Goal: Task Accomplishment & Management: Complete application form

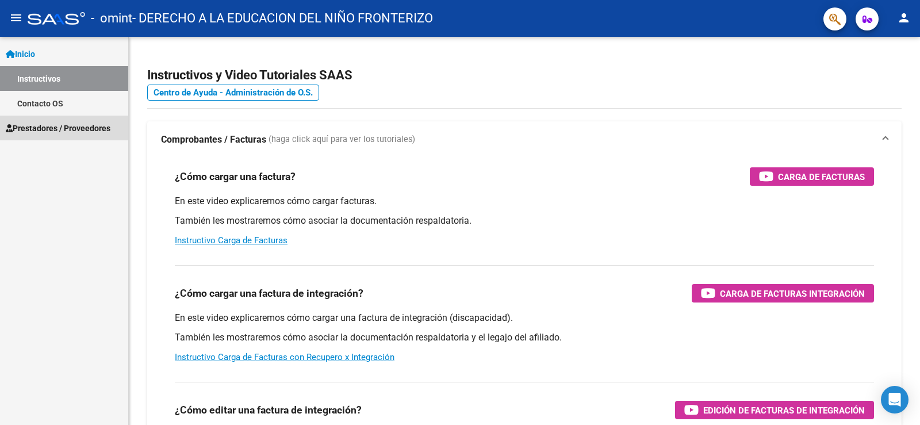
click at [52, 125] on span "Prestadores / Proveedores" at bounding box center [58, 128] width 105 height 13
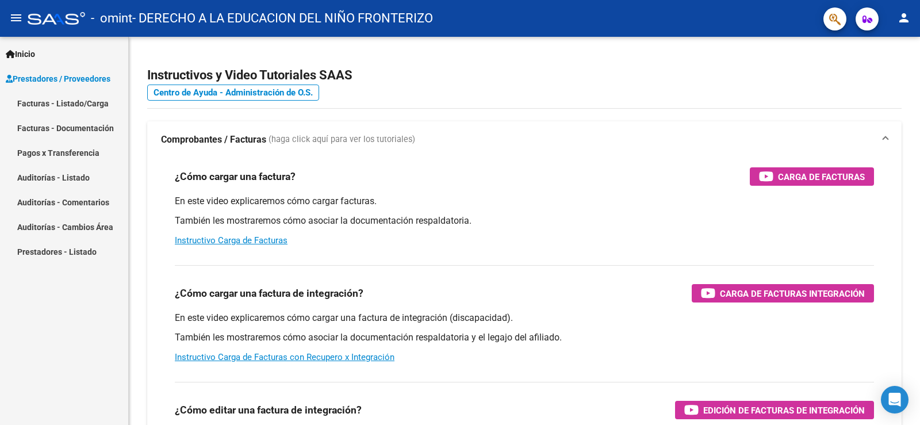
click at [54, 99] on link "Facturas - Listado/Carga" at bounding box center [64, 103] width 128 height 25
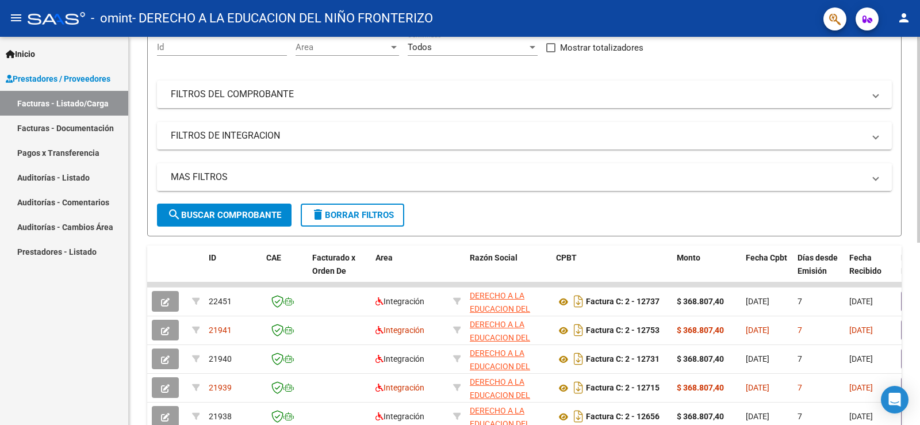
scroll to position [172, 0]
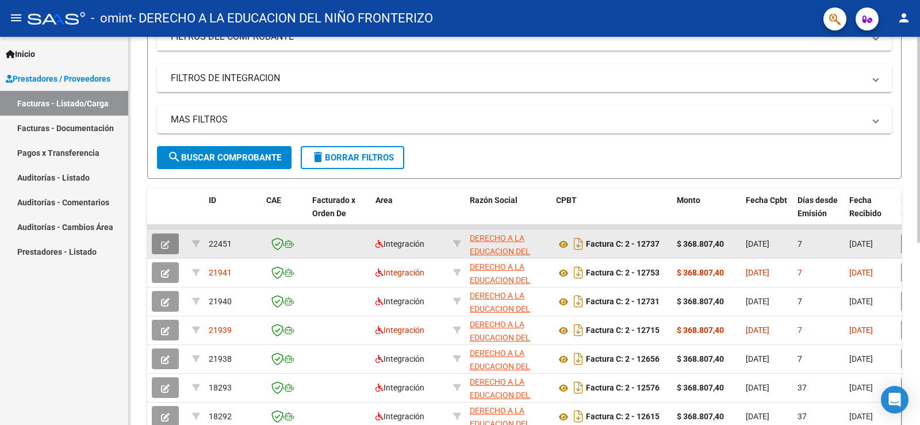
click at [158, 239] on button "button" at bounding box center [165, 243] width 27 height 21
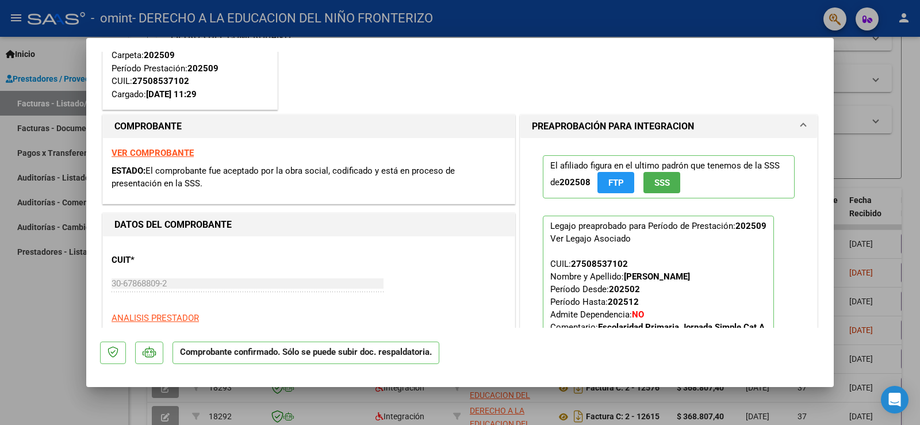
scroll to position [57, 0]
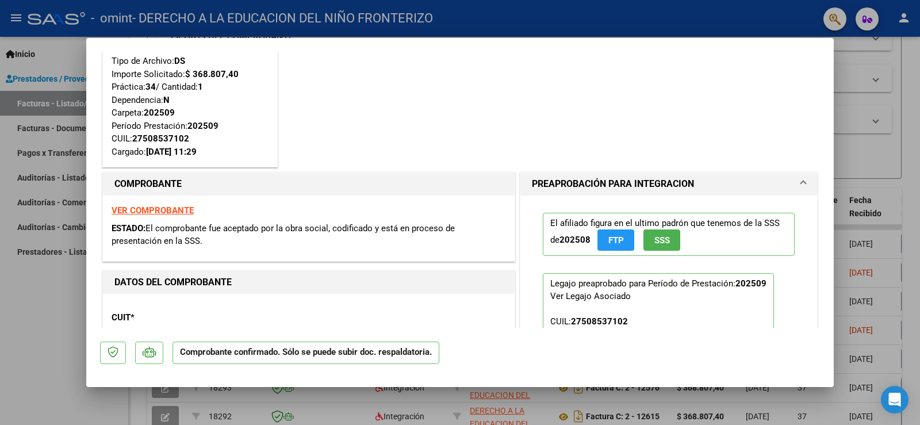
click at [877, 145] on div at bounding box center [460, 212] width 920 height 425
type input "$ 0,00"
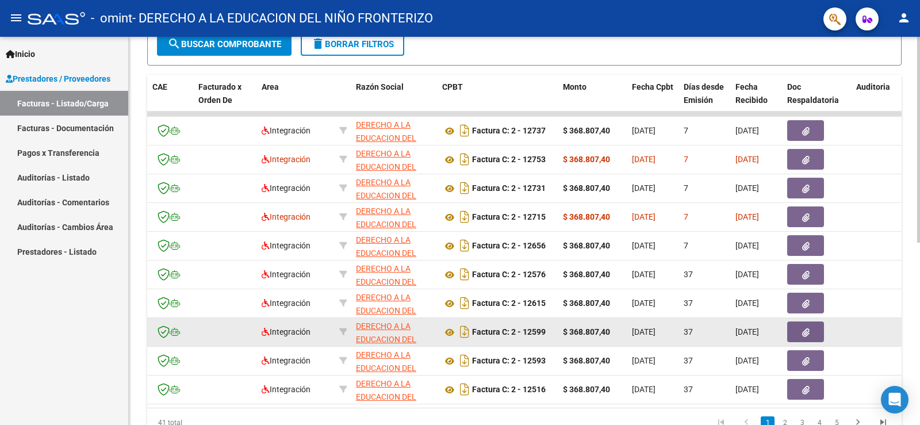
scroll to position [228, 0]
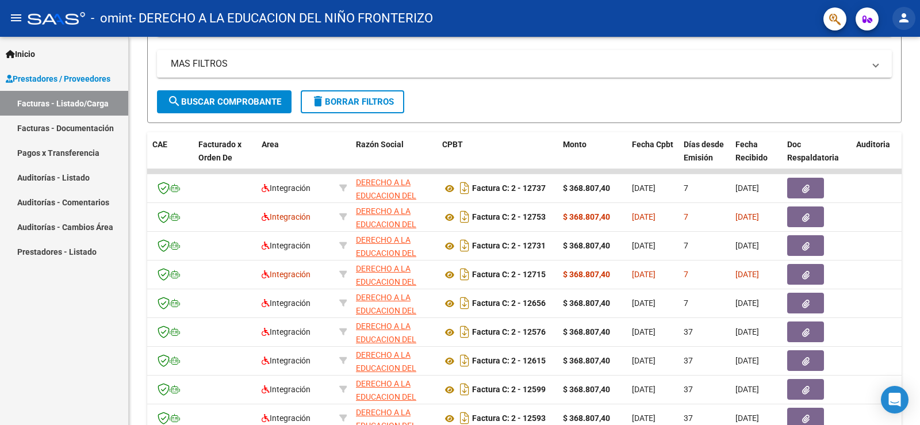
click at [900, 16] on mat-icon "person" at bounding box center [904, 18] width 14 height 14
click at [880, 76] on button "exit_to_app Salir" at bounding box center [880, 76] width 70 height 28
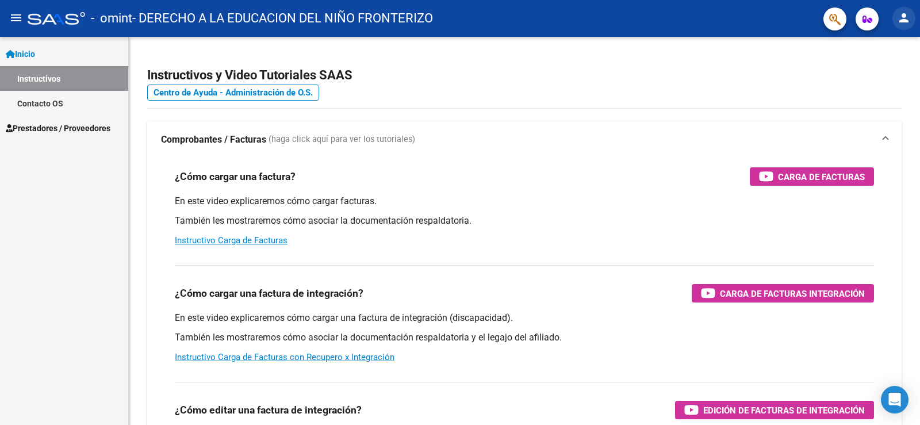
click at [905, 17] on mat-icon "person" at bounding box center [904, 18] width 14 height 14
click at [881, 76] on button "exit_to_app Salir" at bounding box center [880, 76] width 70 height 28
